Goal: Navigation & Orientation: Find specific page/section

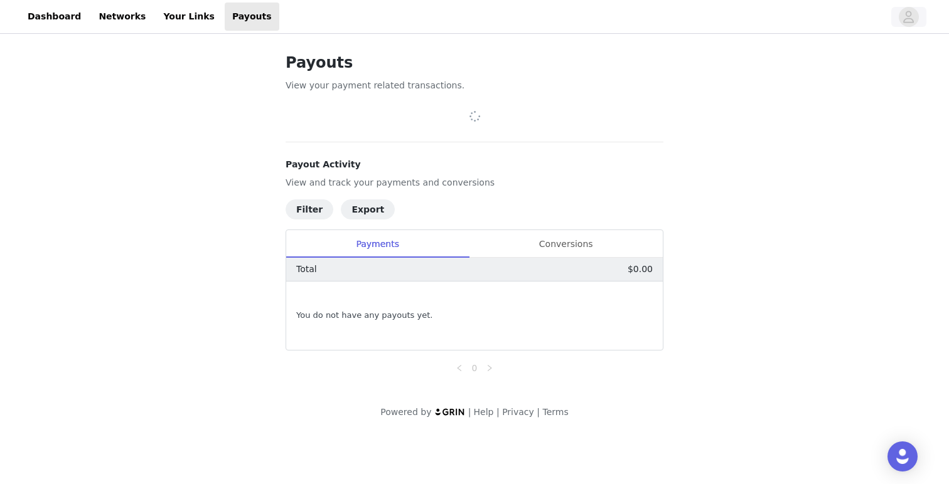
click at [907, 24] on icon "avatar" at bounding box center [908, 17] width 12 height 20
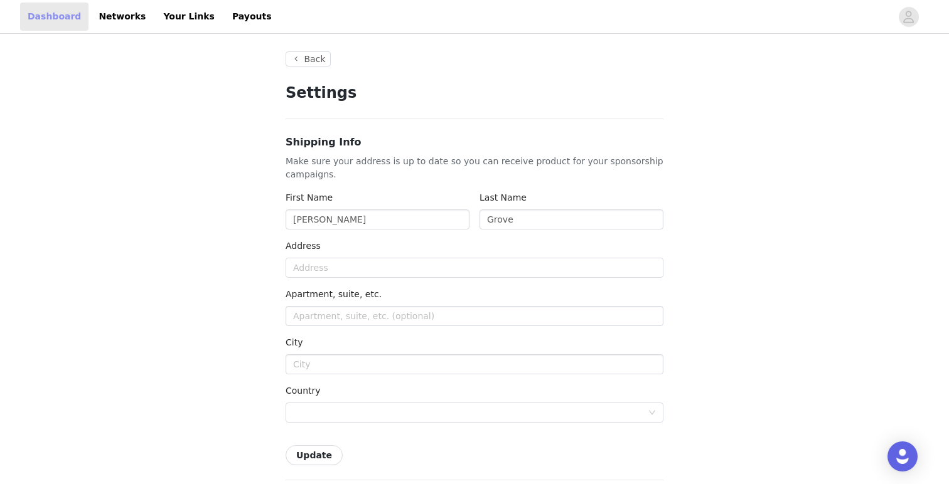
click at [61, 23] on link "Dashboard" at bounding box center [54, 17] width 68 height 28
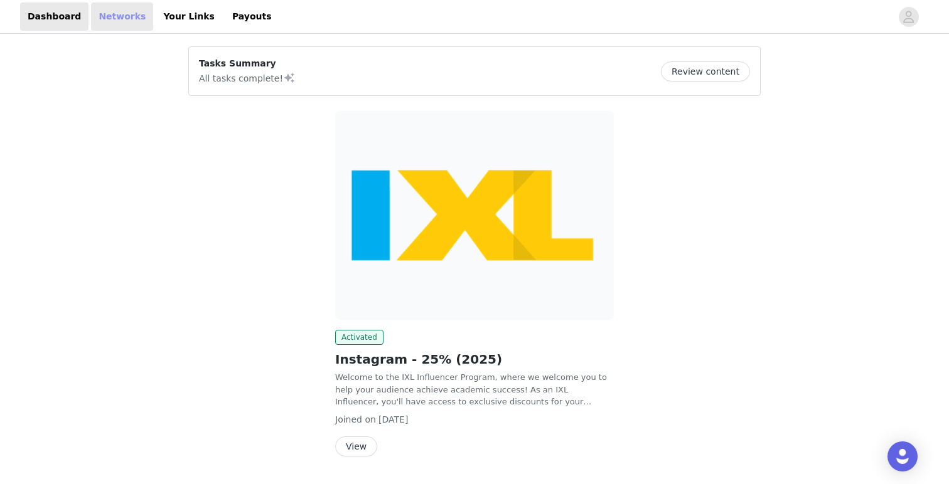
click at [132, 24] on link "Networks" at bounding box center [122, 17] width 62 height 28
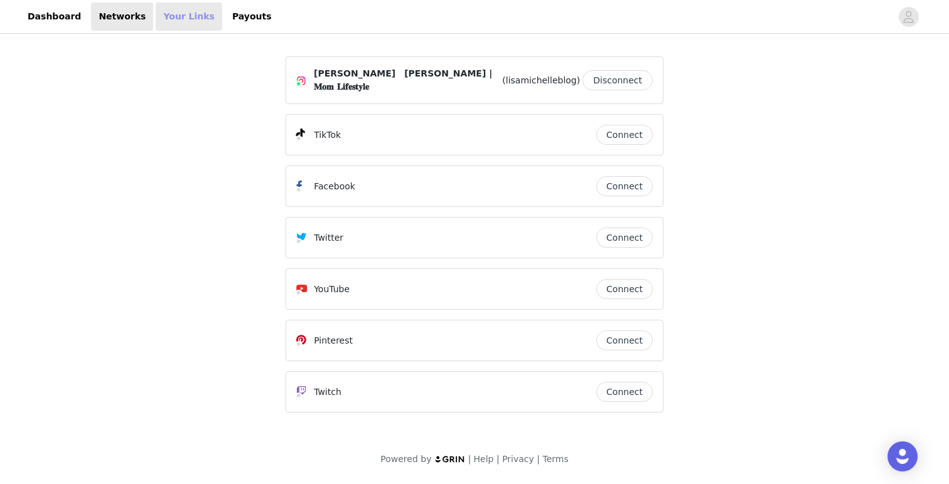
click at [167, 21] on link "Your Links" at bounding box center [189, 17] width 67 height 28
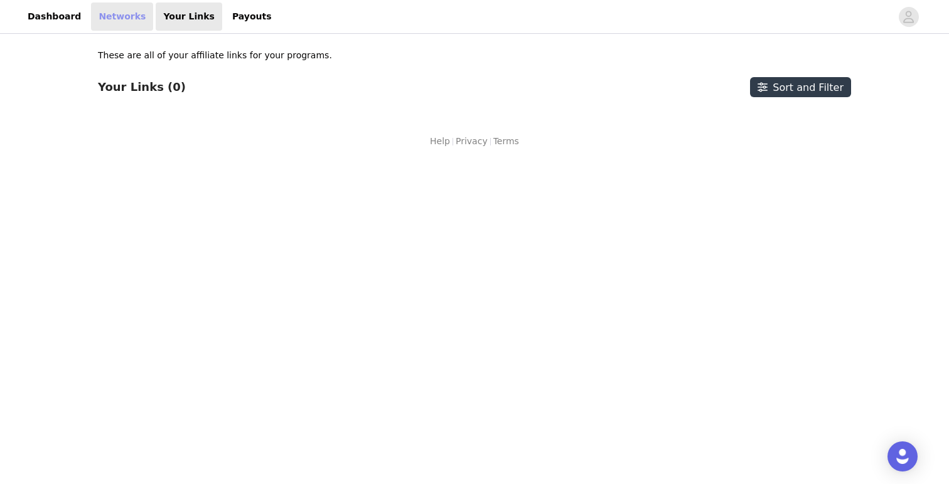
click at [105, 18] on link "Networks" at bounding box center [122, 17] width 62 height 28
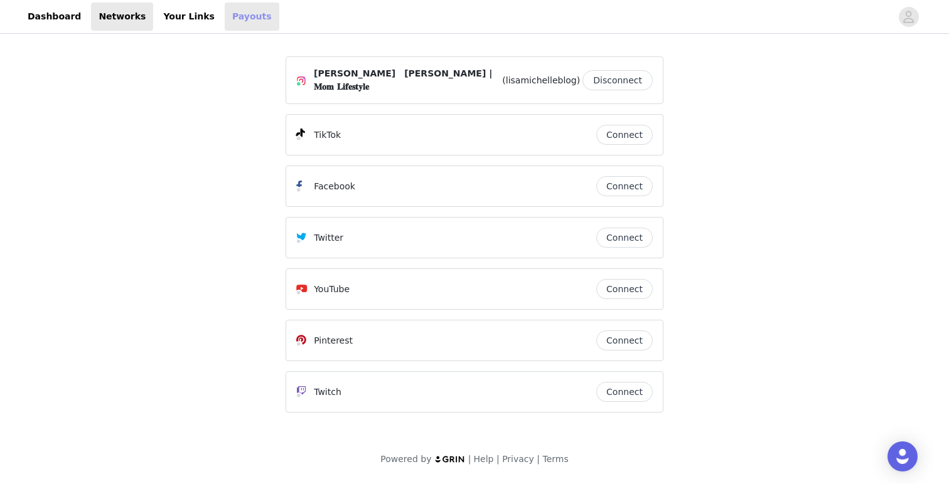
click at [225, 24] on link "Payouts" at bounding box center [252, 17] width 55 height 28
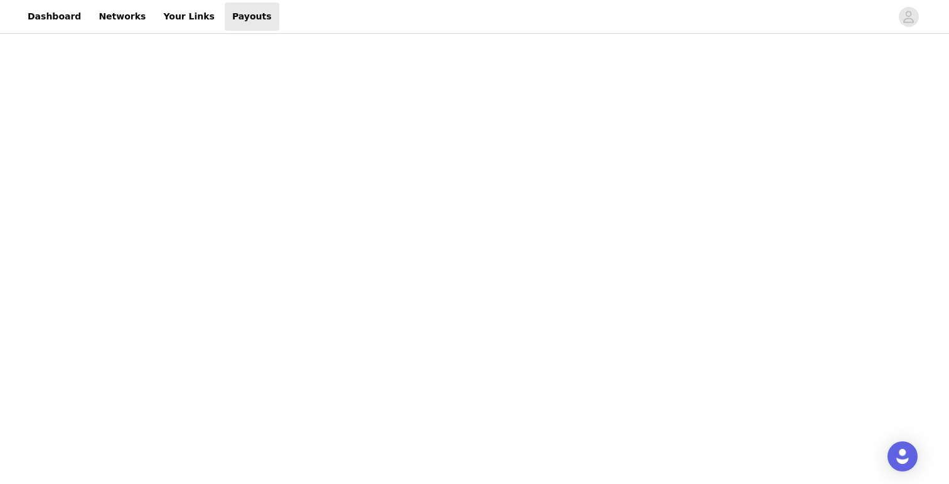
scroll to position [75, 0]
